Goal: Transaction & Acquisition: Purchase product/service

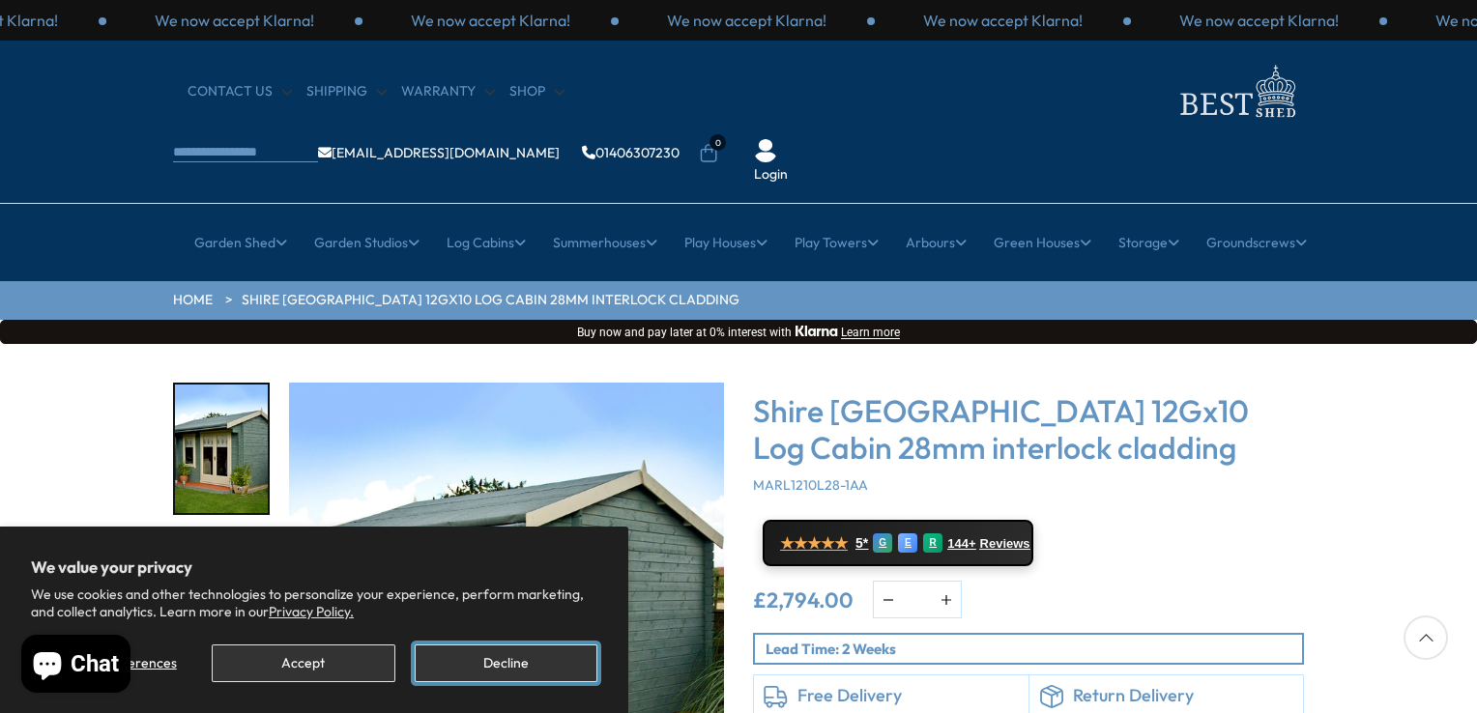
click at [467, 659] on button "Decline" at bounding box center [506, 664] width 183 height 38
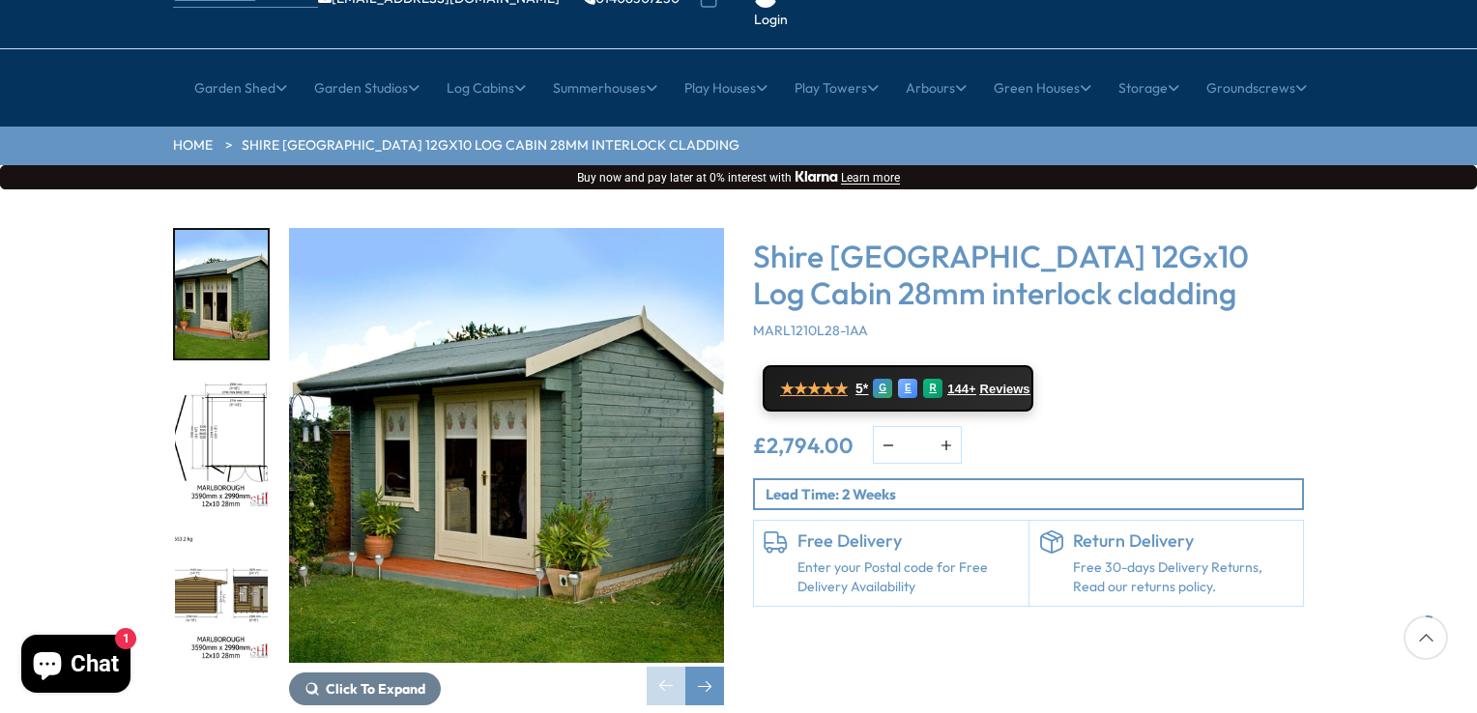
scroll to position [193, 0]
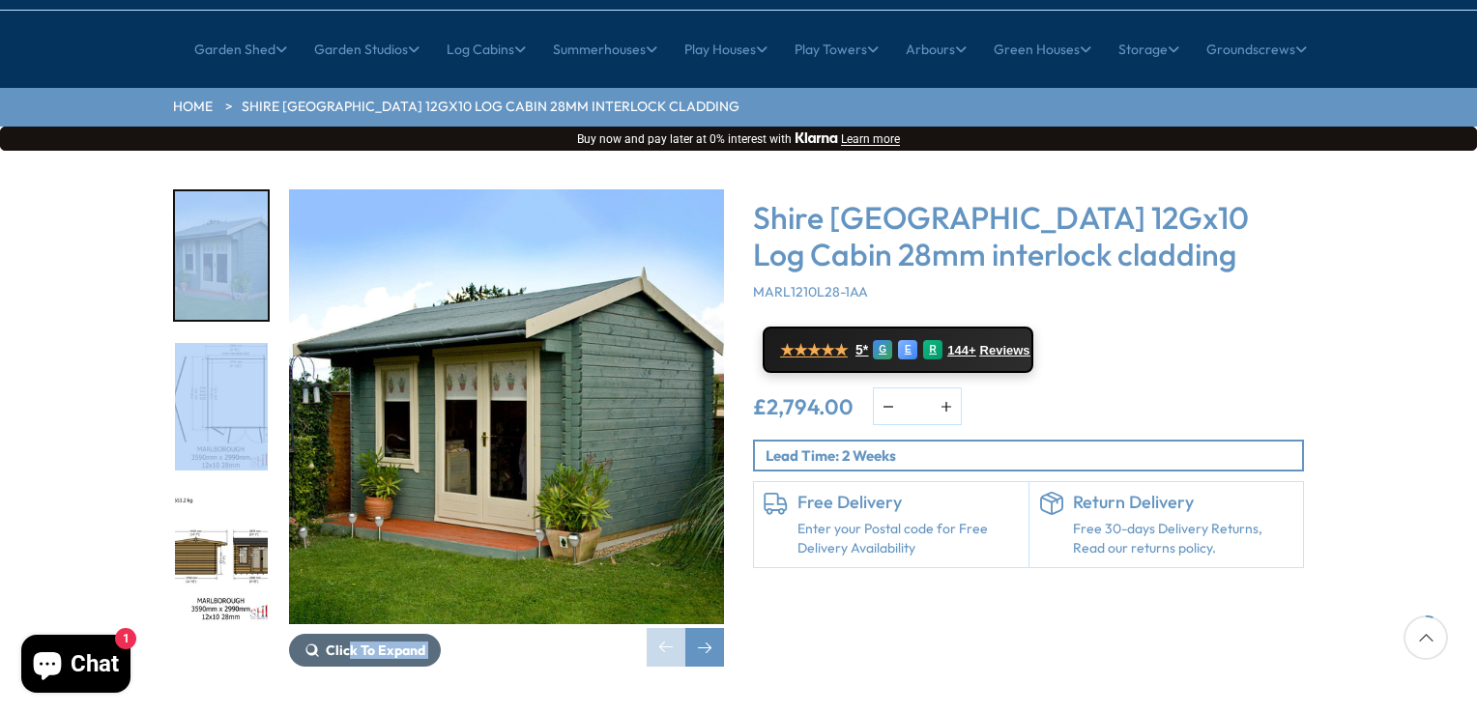
drag, startPoint x: 44, startPoint y: 447, endPoint x: 351, endPoint y: 593, distance: 339.3
click at [351, 593] on div "Click To Expand Click To Expand Click To Expand Click To Expand Click To Expand…" at bounding box center [738, 443] width 1477 height 584
click at [74, 288] on div "Click To Expand Click To Expand Click To Expand Click To Expand Click To Expand…" at bounding box center [738, 443] width 1477 height 584
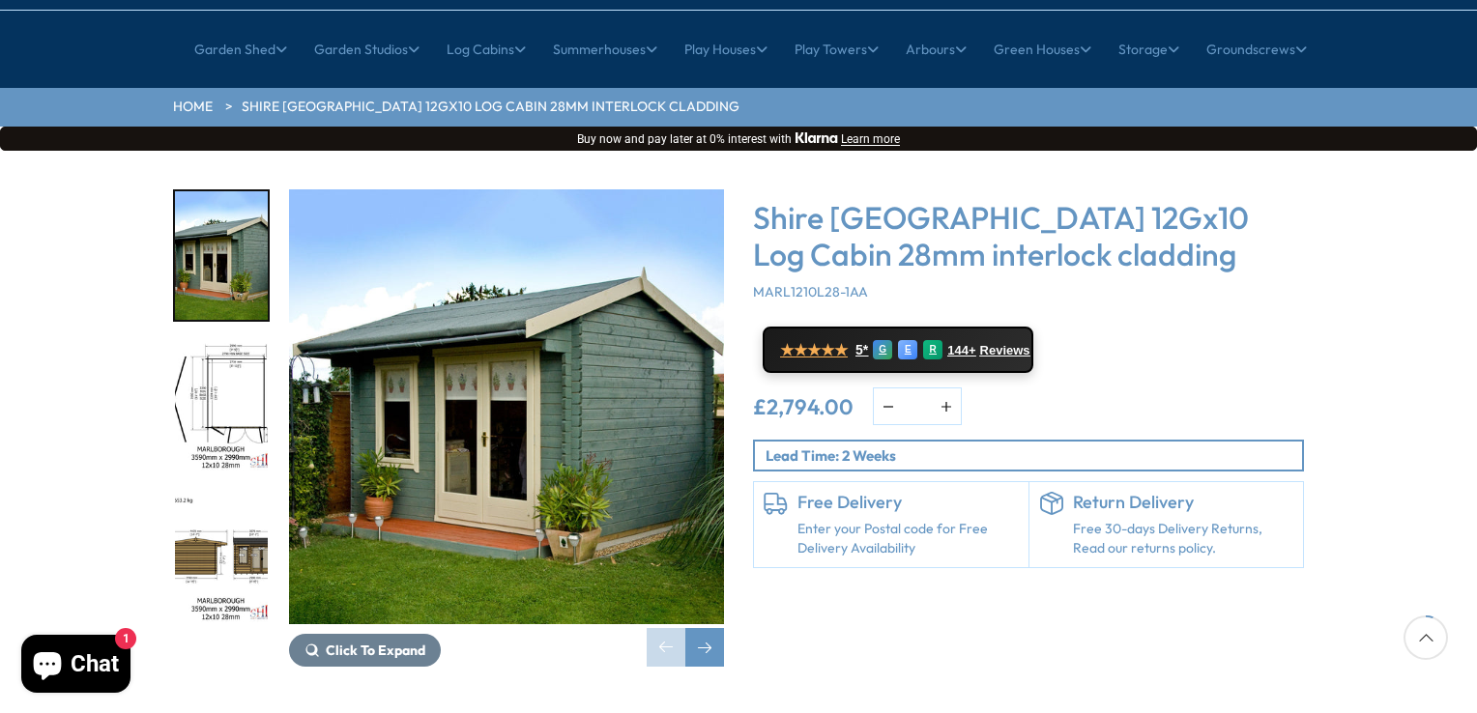
click at [220, 343] on img "2 / 16" at bounding box center [221, 407] width 93 height 129
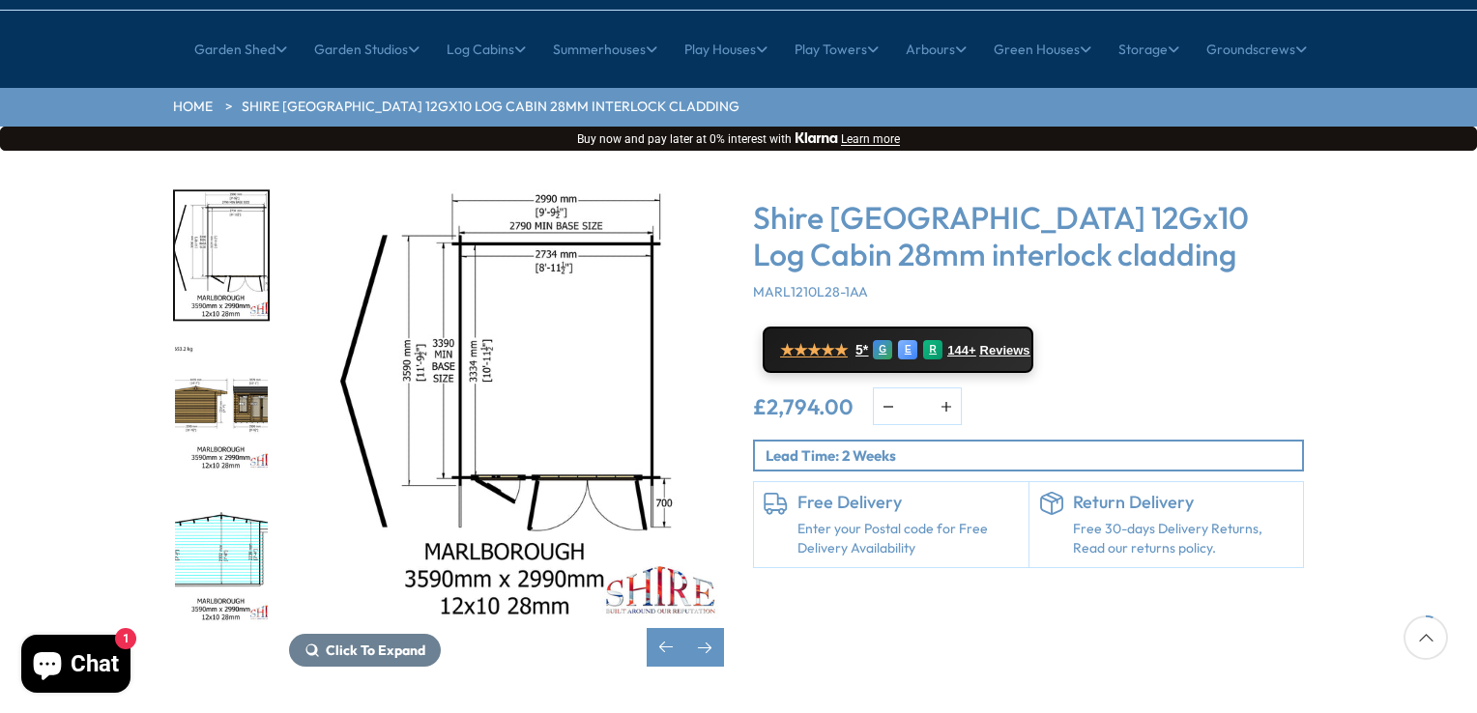
click at [209, 352] on img "3 / 16" at bounding box center [221, 407] width 93 height 129
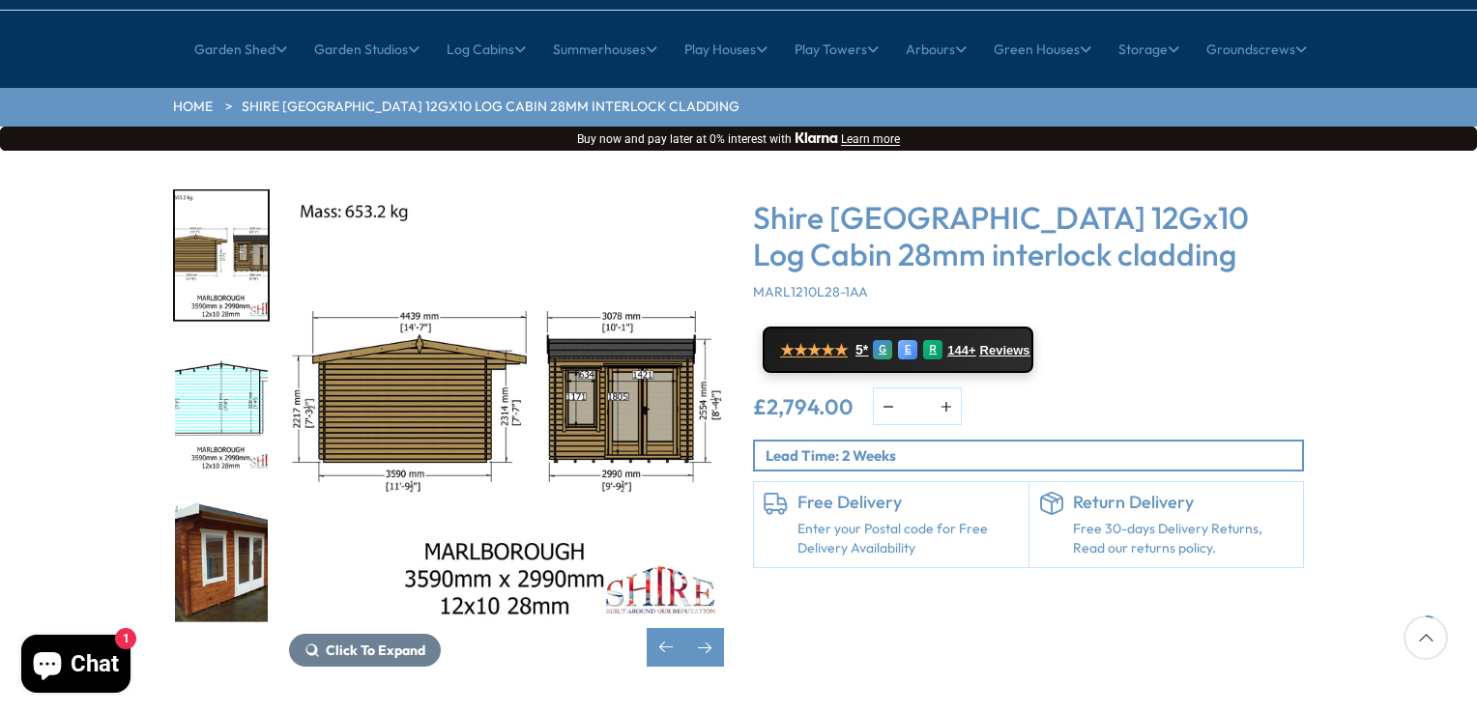
click at [205, 494] on img "5 / 16" at bounding box center [221, 558] width 93 height 129
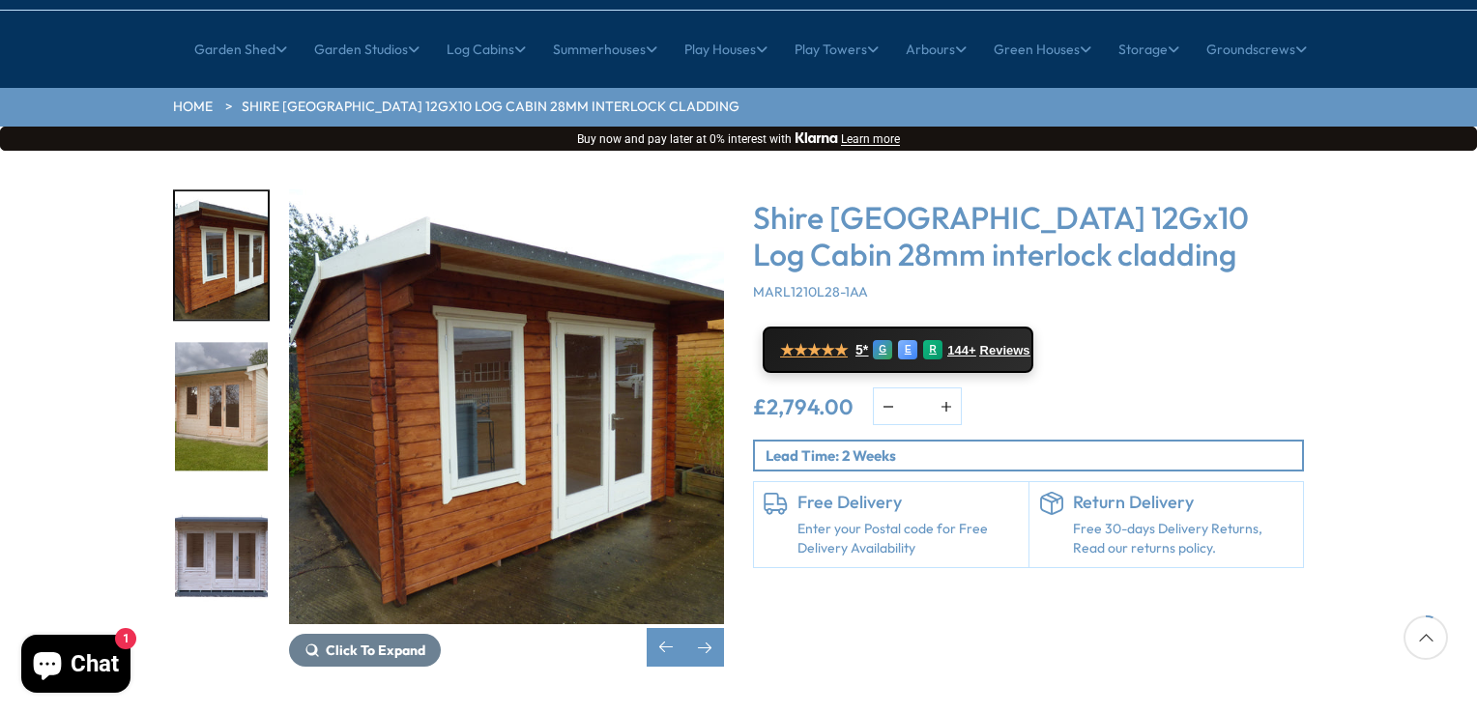
click at [205, 494] on img "7 / 16" at bounding box center [221, 558] width 93 height 129
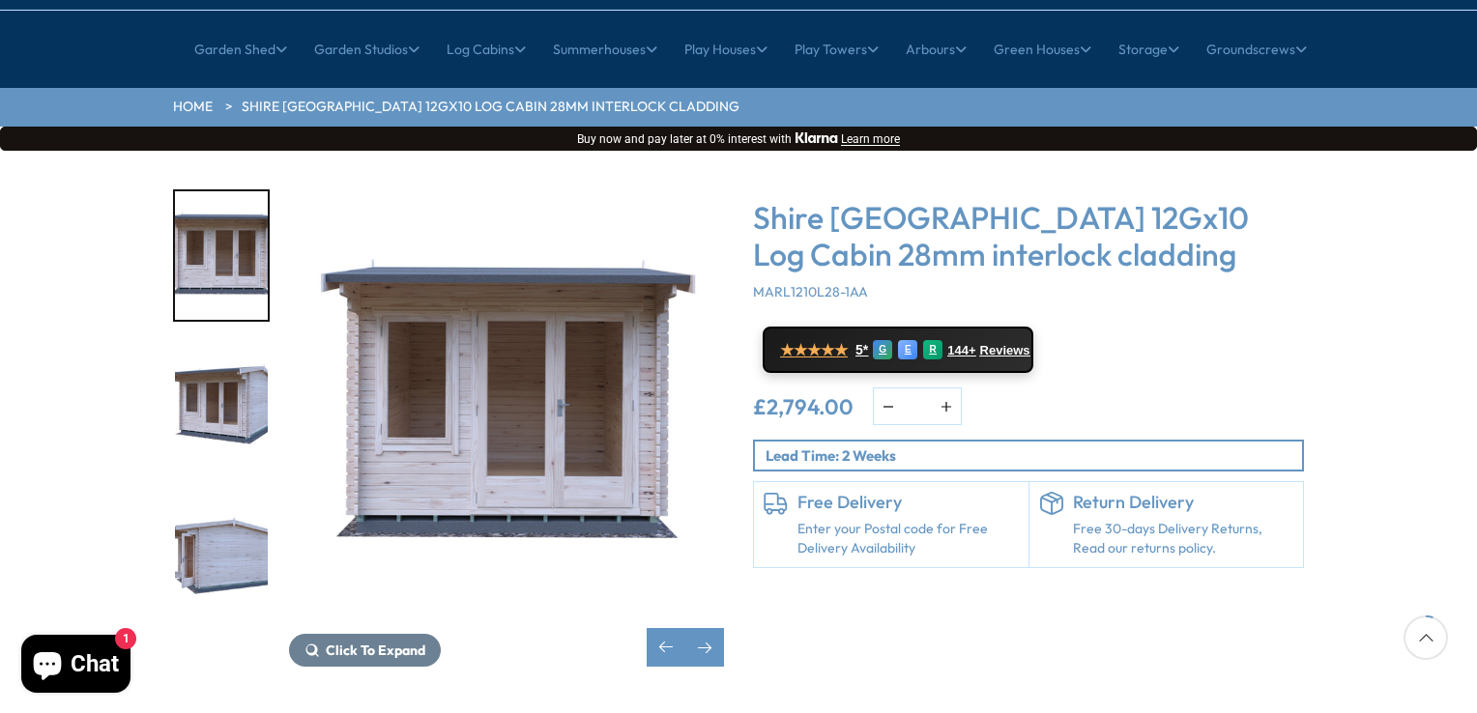
click at [205, 494] on img "9 / 16" at bounding box center [221, 558] width 93 height 129
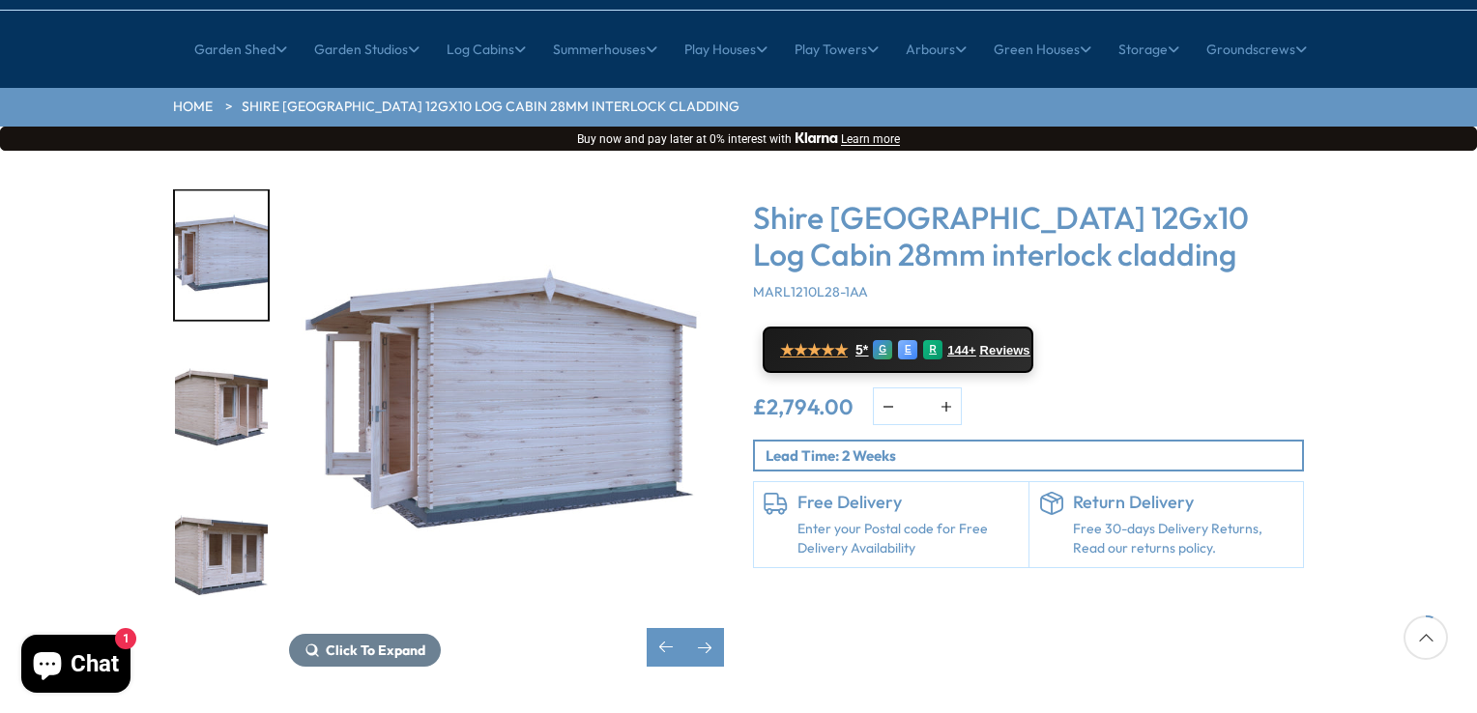
click at [205, 494] on img "11 / 16" at bounding box center [221, 558] width 93 height 129
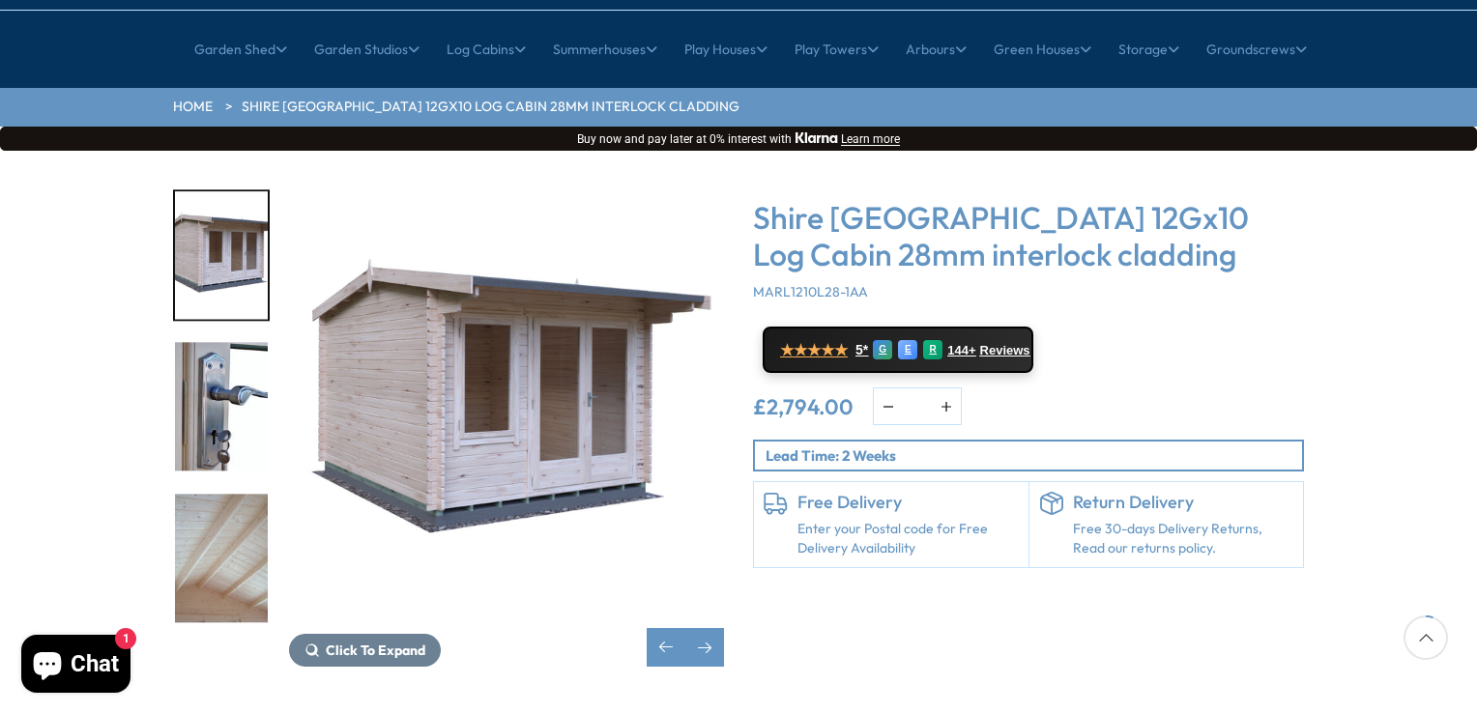
click at [204, 494] on img "13 / 16" at bounding box center [221, 558] width 93 height 129
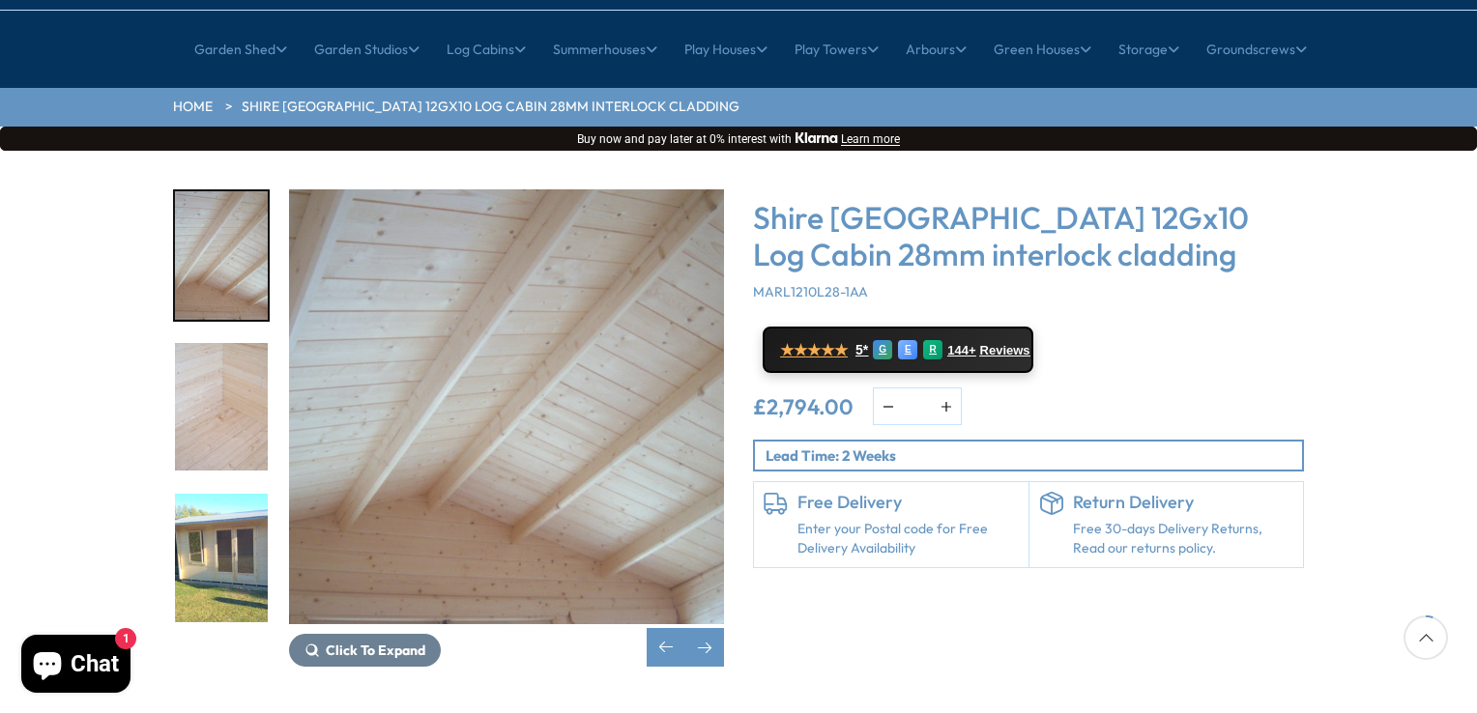
click at [201, 494] on img "15 / 16" at bounding box center [221, 558] width 93 height 129
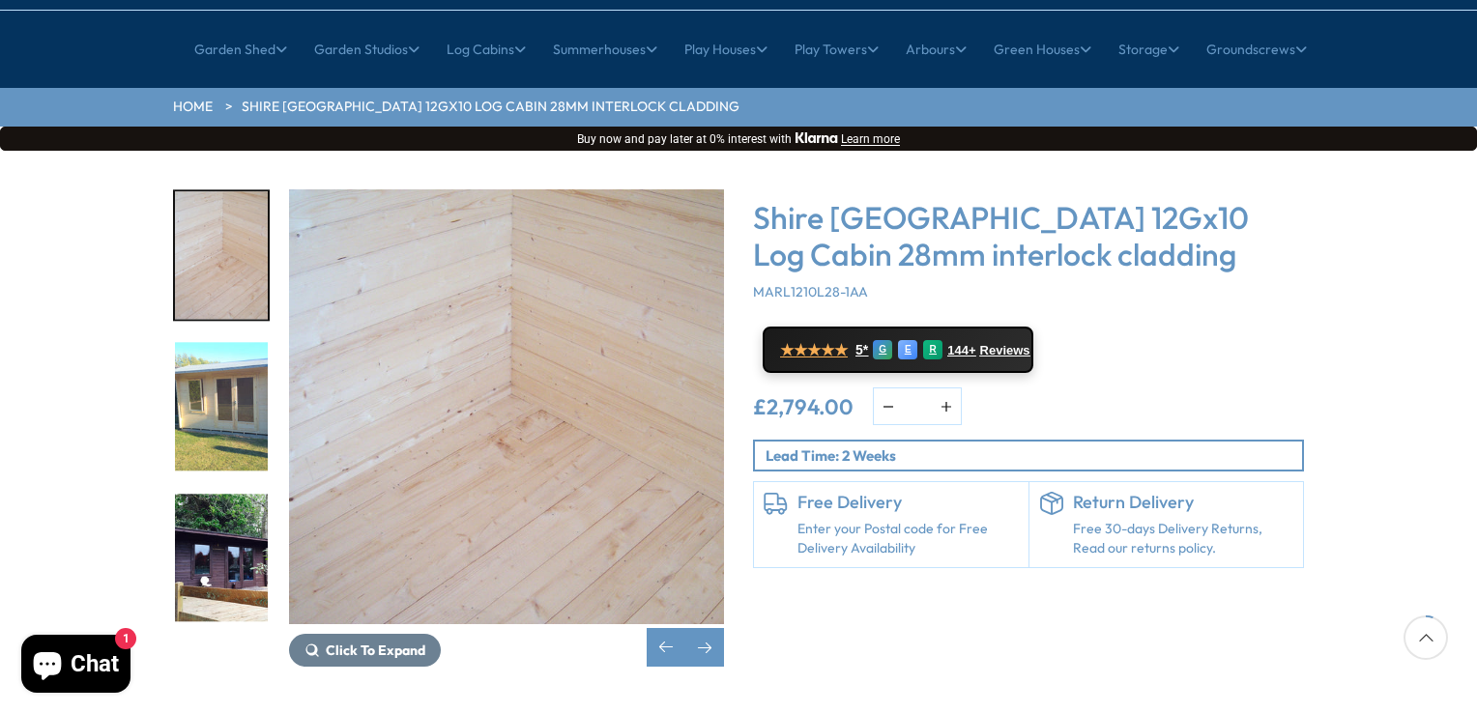
click at [201, 496] on img "16 / 16" at bounding box center [221, 558] width 93 height 129
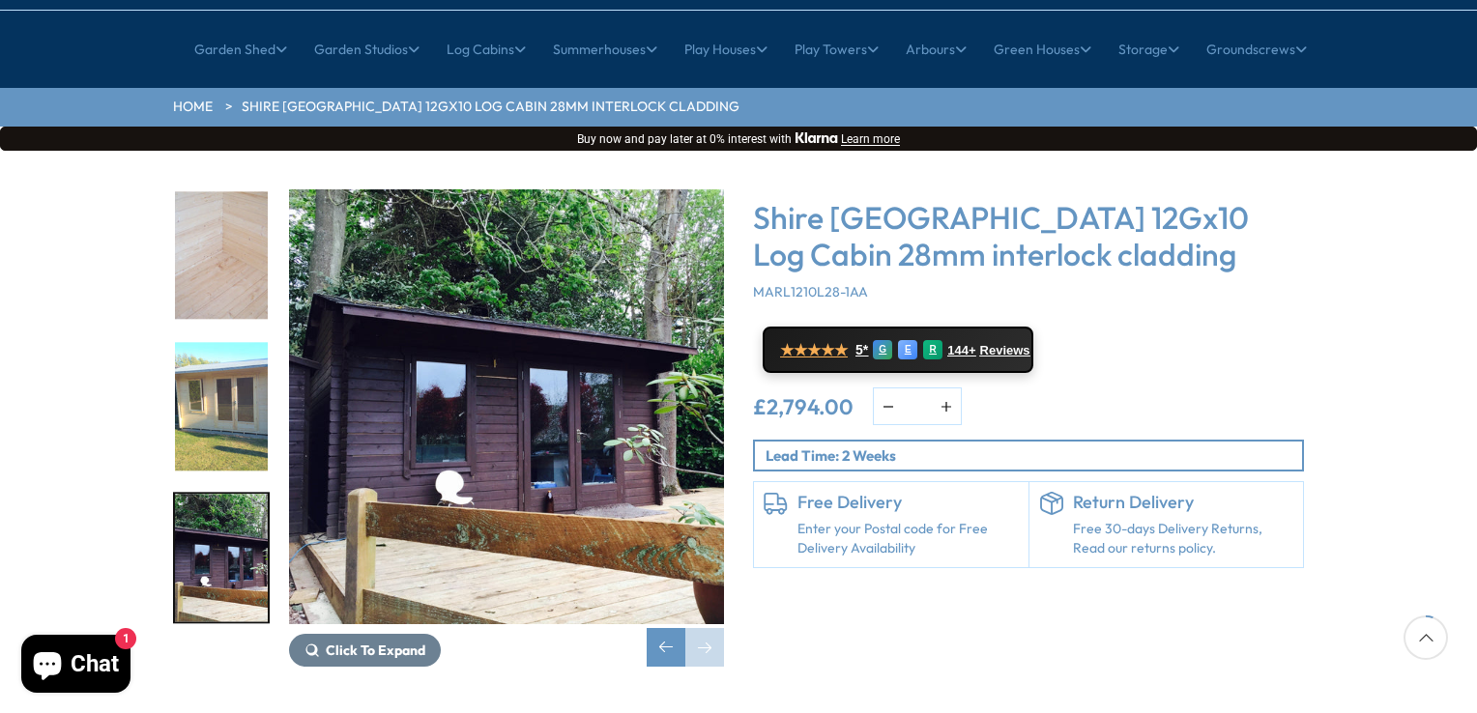
click at [199, 503] on img "16 / 16" at bounding box center [221, 558] width 93 height 129
